Goal: Complete application form

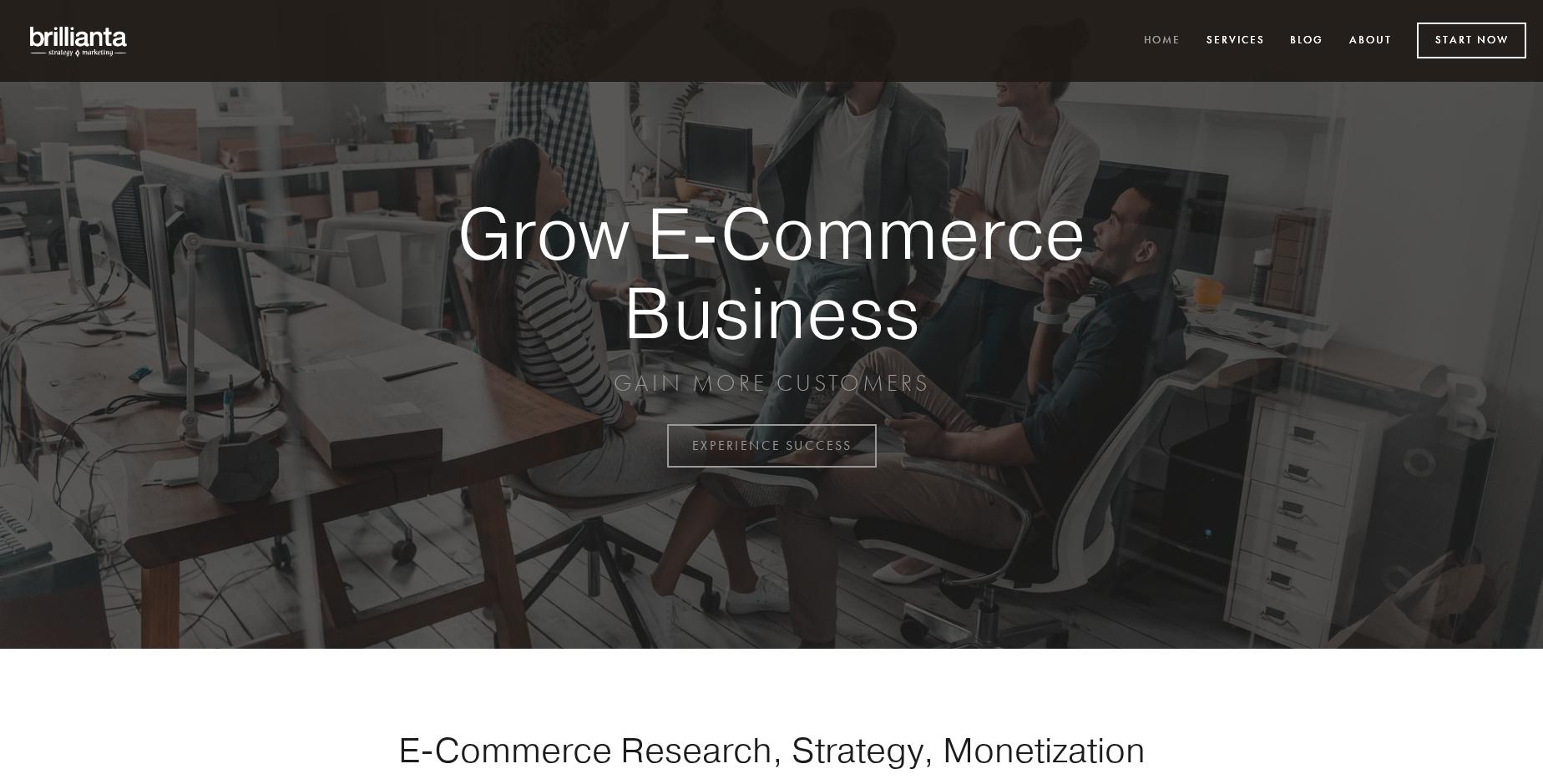
scroll to position [4375, 0]
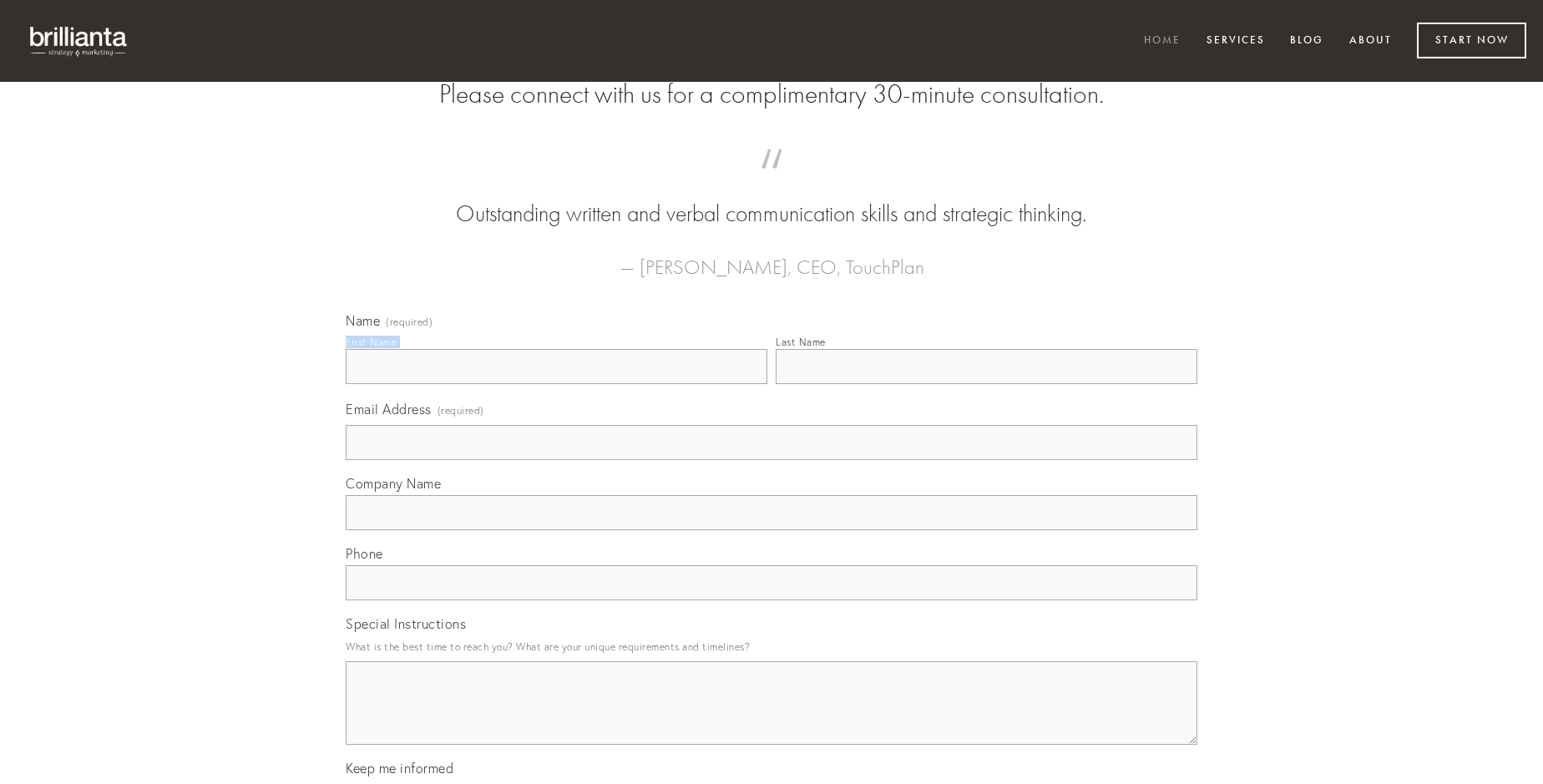
type input "[PERSON_NAME]"
click at [986, 384] on input "Last Name" at bounding box center [987, 366] width 422 height 35
type input "[PERSON_NAME]"
click at [771, 460] on input "Email Address (required)" at bounding box center [771, 441] width 851 height 35
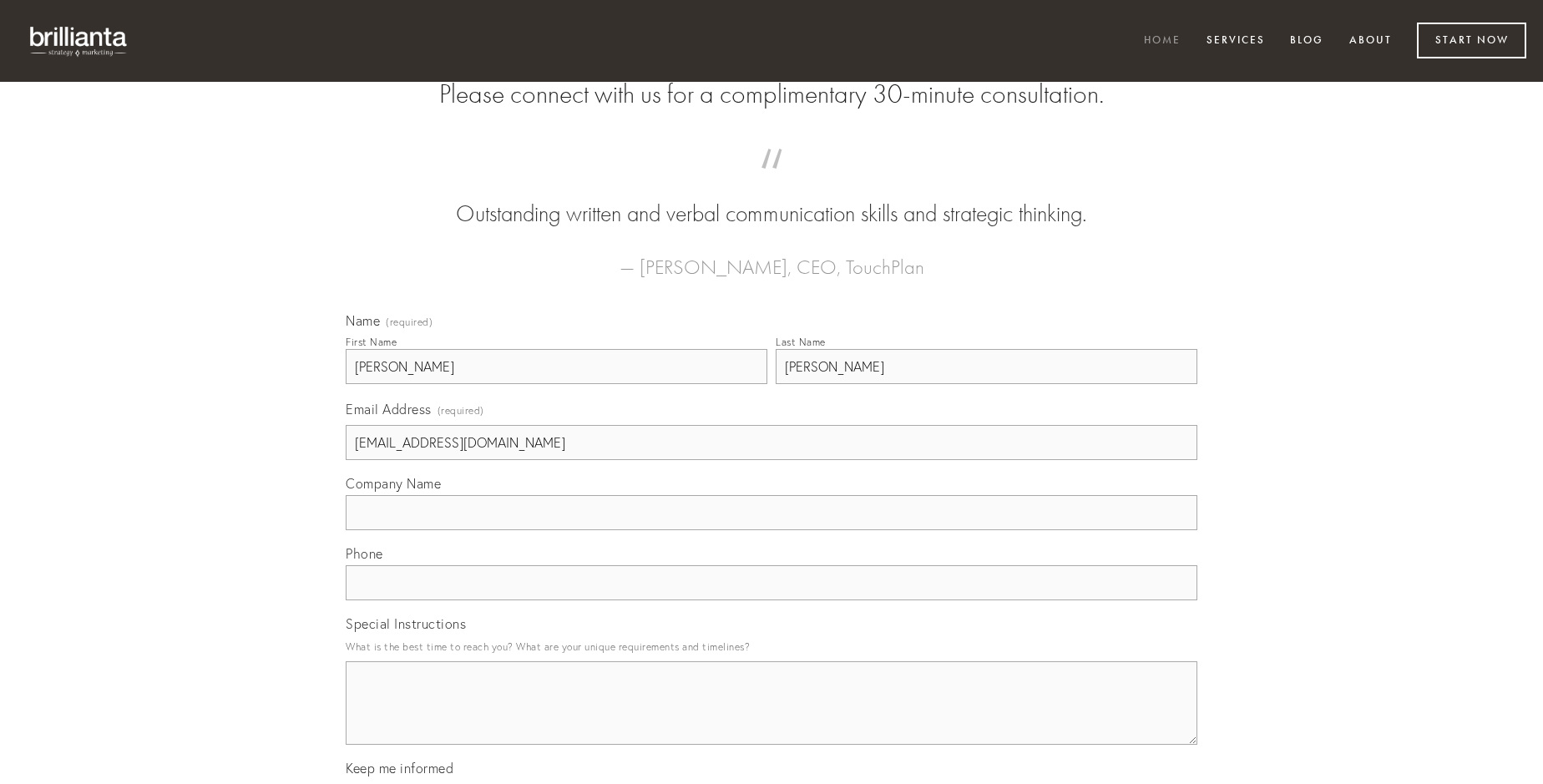
type input "[EMAIL_ADDRESS][DOMAIN_NAME]"
click at [771, 530] on input "Company Name" at bounding box center [771, 512] width 851 height 35
type input "terreo"
click at [771, 600] on input "text" at bounding box center [771, 582] width 851 height 35
click at [771, 718] on textarea "Special Instructions" at bounding box center [771, 702] width 851 height 84
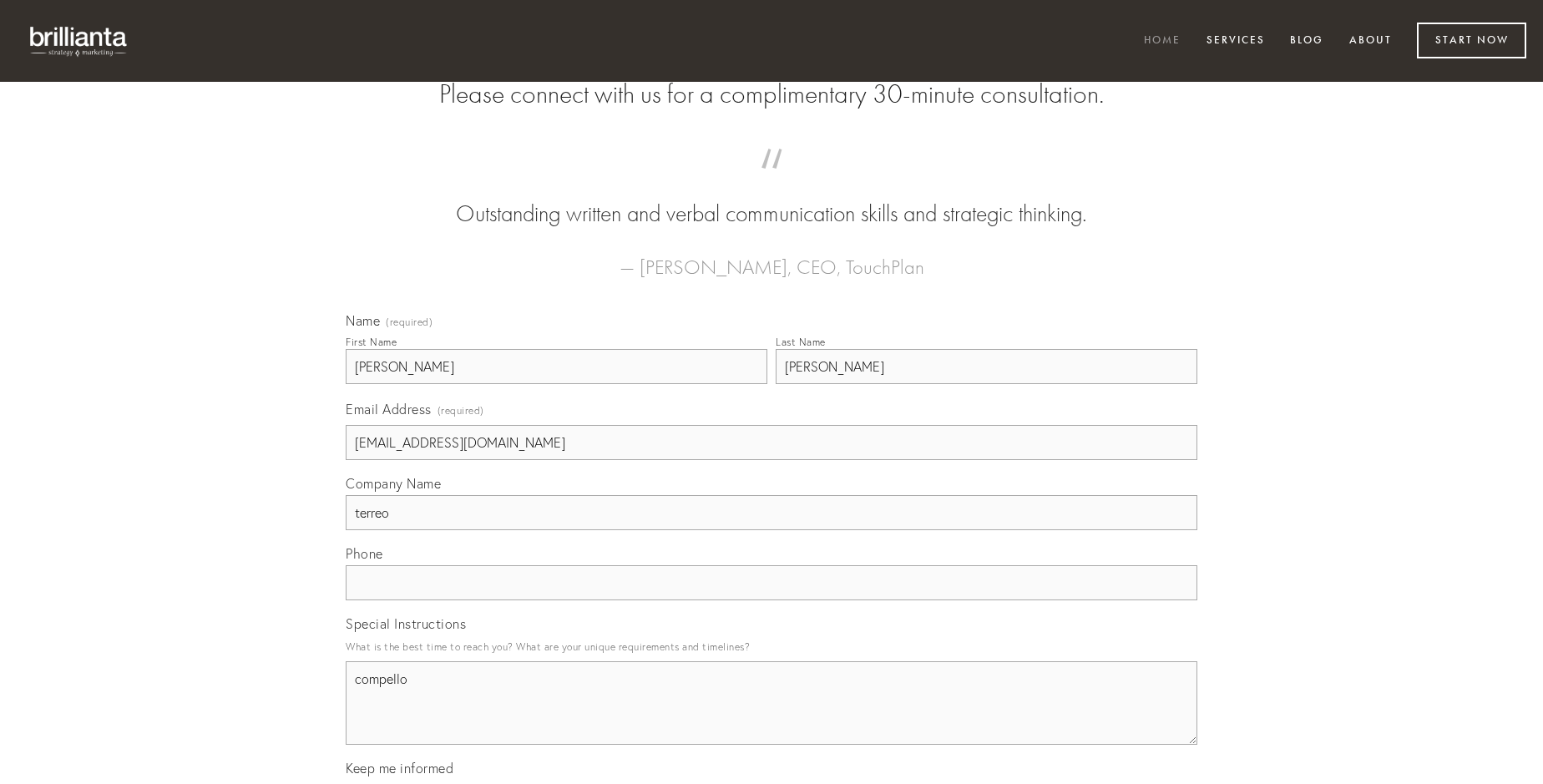
type textarea "compello"
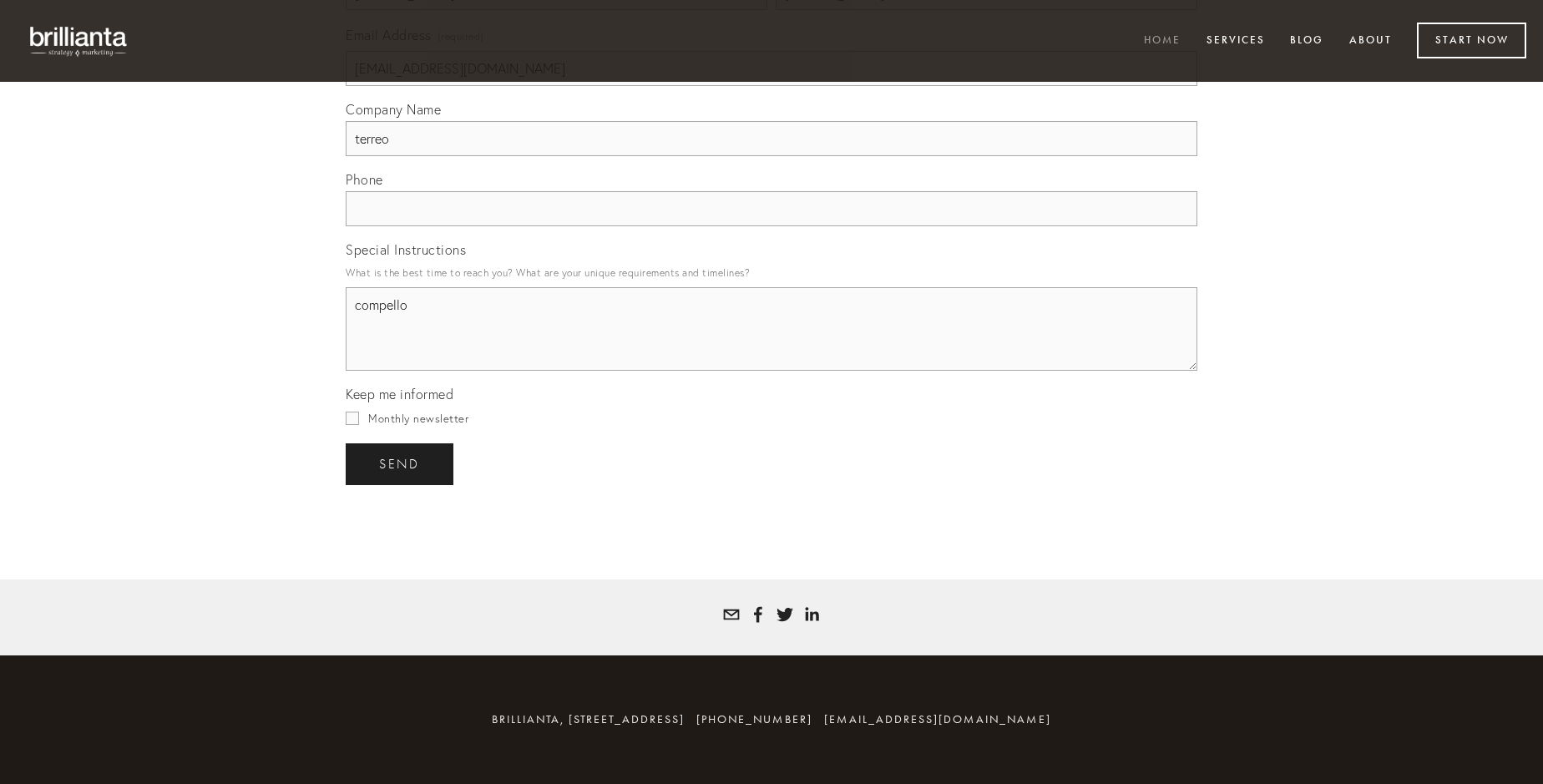
click at [401, 463] on span "send" at bounding box center [399, 464] width 40 height 15
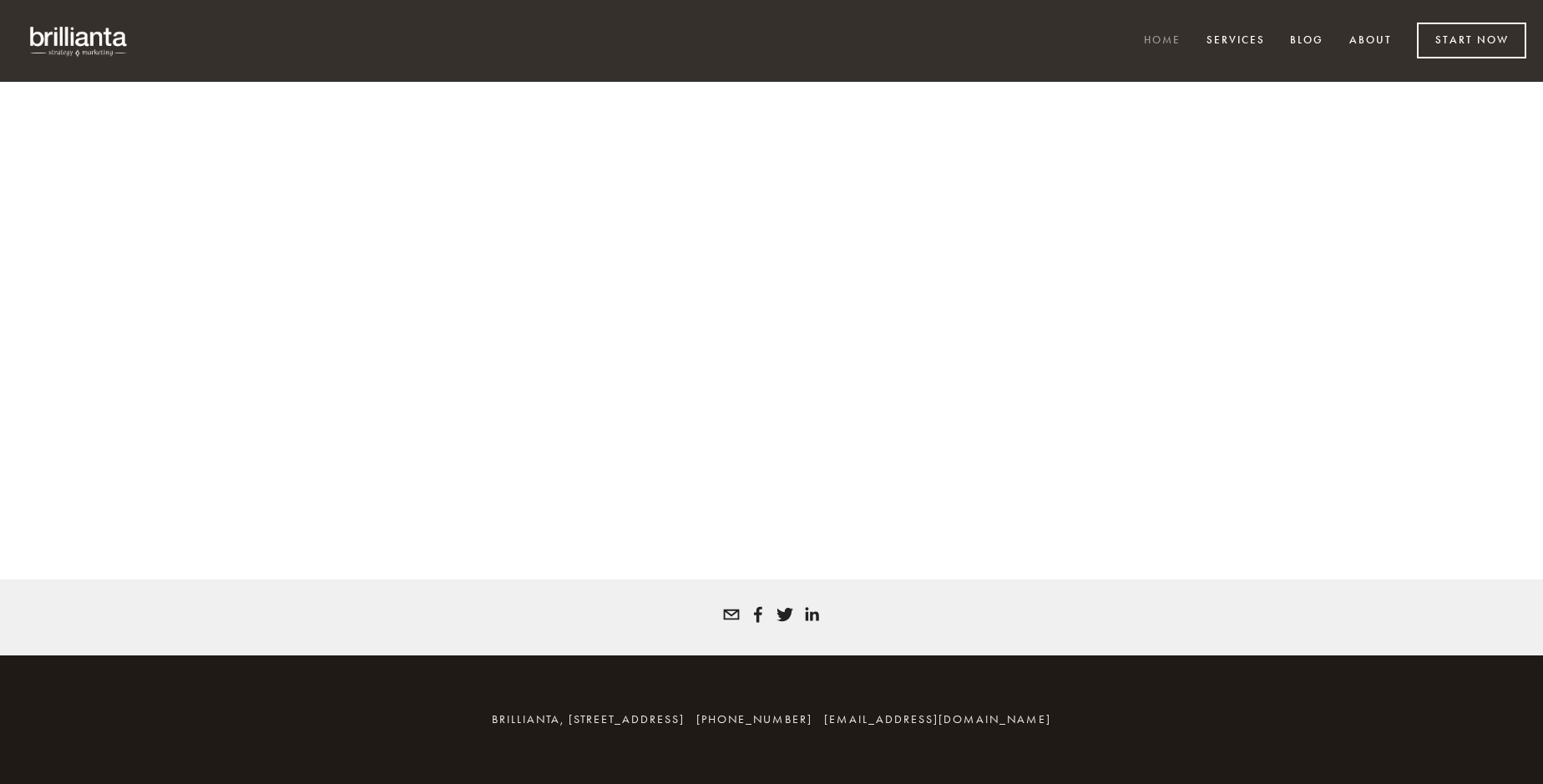
scroll to position [4352, 0]
